Goal: Use online tool/utility: Utilize a website feature to perform a specific function

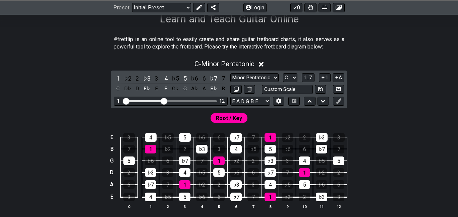
scroll to position [118, 0]
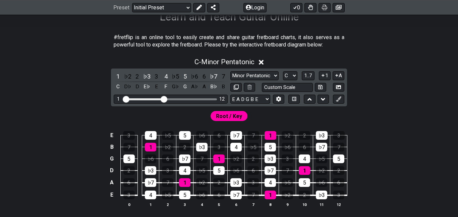
click at [163, 99] on input "Visible fret range" at bounding box center [170, 99] width 95 height 0
click at [176, 100] on div "Visible fret range" at bounding box center [170, 99] width 93 height 2
drag, startPoint x: 162, startPoint y: 101, endPoint x: 197, endPoint y: 99, distance: 34.2
click at [197, 99] on input "Visible fret range" at bounding box center [170, 99] width 95 height 0
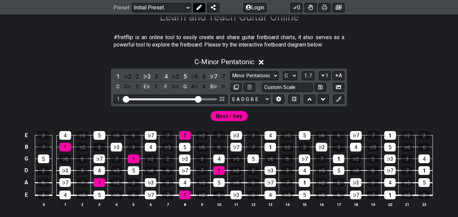
click at [196, 8] on icon at bounding box center [198, 7] width 5 height 5
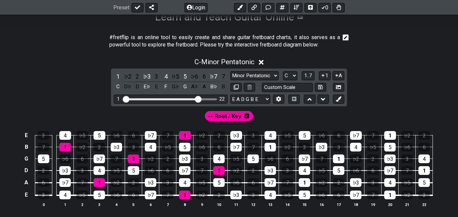
click at [246, 118] on icon at bounding box center [246, 116] width 5 height 5
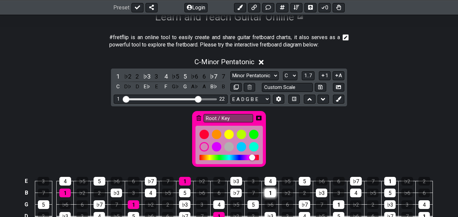
click at [271, 191] on div "1" at bounding box center [269, 193] width 11 height 9
click at [260, 118] on icon at bounding box center [258, 118] width 5 height 5
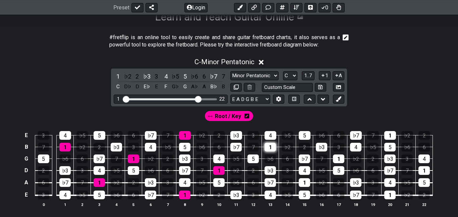
click at [270, 146] on div "1" at bounding box center [269, 147] width 11 height 9
click at [270, 147] on div "1" at bounding box center [269, 147] width 11 height 9
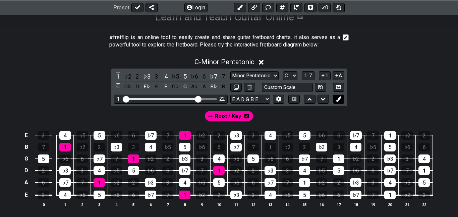
click at [336, 102] on icon at bounding box center [338, 98] width 5 height 5
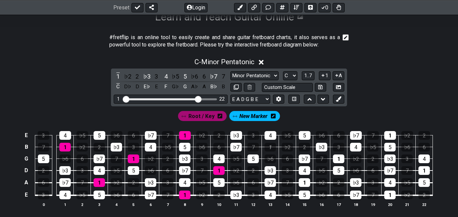
click at [198, 118] on span "Root / Key" at bounding box center [201, 117] width 26 height 10
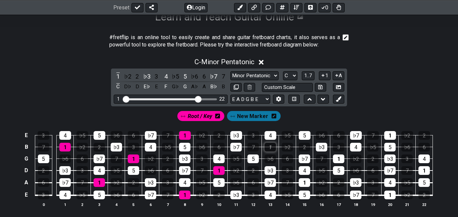
click at [269, 148] on div "1" at bounding box center [269, 147] width 11 height 9
click at [300, 183] on div "1" at bounding box center [303, 183] width 11 height 9
click at [334, 159] on div "1" at bounding box center [338, 159] width 11 height 9
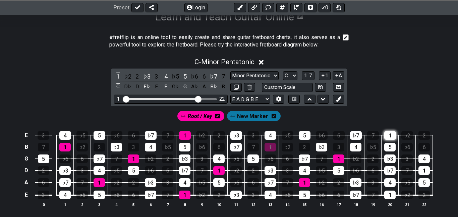
click at [390, 133] on div "1" at bounding box center [390, 135] width 12 height 9
click at [390, 199] on div "1" at bounding box center [389, 195] width 11 height 9
click at [423, 174] on div "1" at bounding box center [423, 170] width 11 height 9
click at [337, 100] on icon at bounding box center [338, 98] width 5 height 5
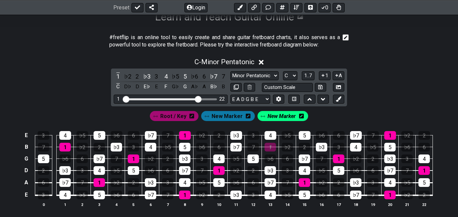
click at [287, 117] on span "New Marker" at bounding box center [281, 117] width 28 height 10
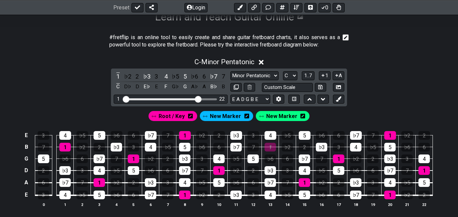
click at [287, 117] on span "New Marker" at bounding box center [281, 117] width 31 height 10
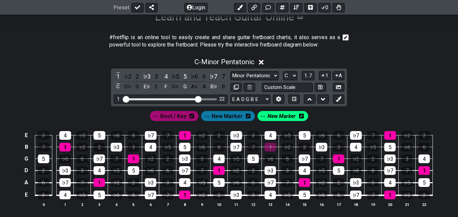
click at [178, 115] on span "Root / Key" at bounding box center [173, 117] width 26 height 10
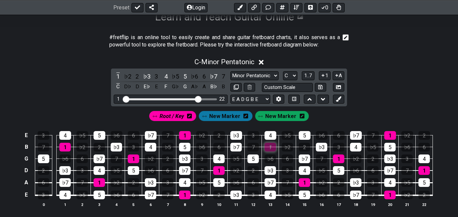
click at [270, 147] on div "1" at bounding box center [269, 147] width 11 height 9
click at [337, 99] on icon at bounding box center [338, 98] width 5 height 5
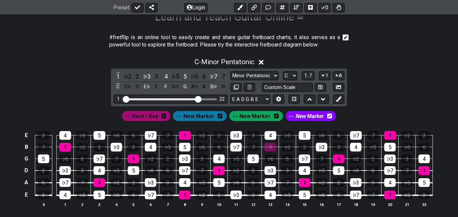
click at [140, 116] on span "Root / Key" at bounding box center [145, 117] width 26 height 10
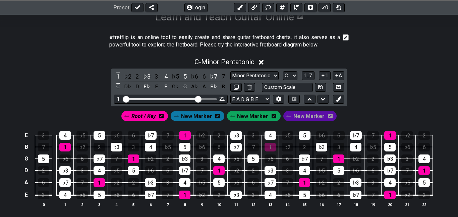
click at [151, 113] on span "Root / Key" at bounding box center [143, 117] width 24 height 10
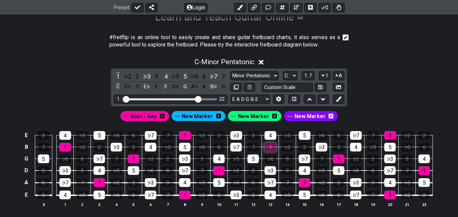
click at [266, 148] on div "1" at bounding box center [269, 147] width 11 height 9
click at [294, 76] on select "A♭ A A♯ B♭ B C C♯ D♭ D D♯ E♭ E F F♯ G♭ G G♯" at bounding box center [290, 75] width 14 height 9
select select "A"
click at [283, 71] on select "A♭ A A♯ B♭ B C C♯ D♭ D D♯ E♭ E F F♯ G♭ G G♯" at bounding box center [290, 75] width 14 height 9
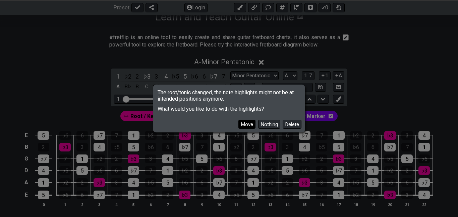
click at [249, 126] on button "Move" at bounding box center [246, 124] width 17 height 9
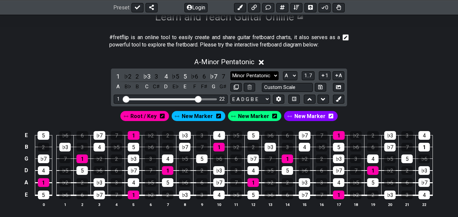
click at [274, 76] on select "Minor Pentatonic Click to edit Minor Pentatonic Major Pentatonic Minor Blues Ma…" at bounding box center [254, 75] width 48 height 9
select select "Minor / Aeolian"
click at [230, 71] on select "Minor Pentatonic Click to edit Minor Pentatonic Major Pentatonic Minor Blues Ma…" at bounding box center [254, 75] width 48 height 9
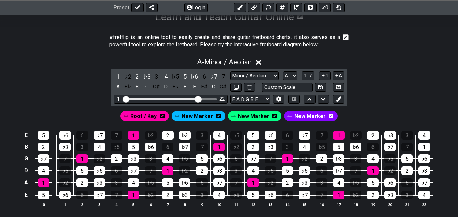
click at [438, 78] on div "A - Minor / Aeolian 1 ♭2 2 ♭3 3 4 ♭5 5 ♭6 6 ♭7 7 A B♭ B C C♯ D E♭ E F F♯ G G♯ M…" at bounding box center [229, 135] width 458 height 163
click at [140, 116] on span "Root / Key" at bounding box center [143, 117] width 26 height 10
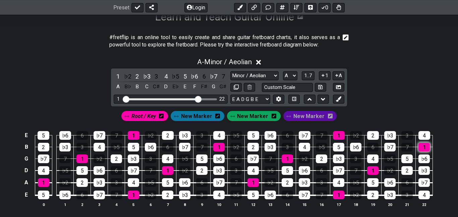
click at [422, 149] on div "1" at bounding box center [423, 147] width 11 height 9
click at [144, 116] on span "Root / Key" at bounding box center [143, 117] width 24 height 10
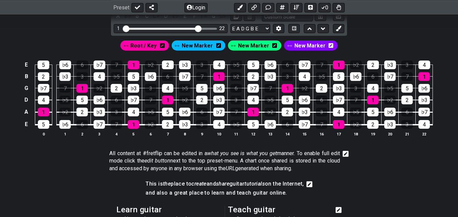
scroll to position [187, 0]
